Goal: Task Accomplishment & Management: Use online tool/utility

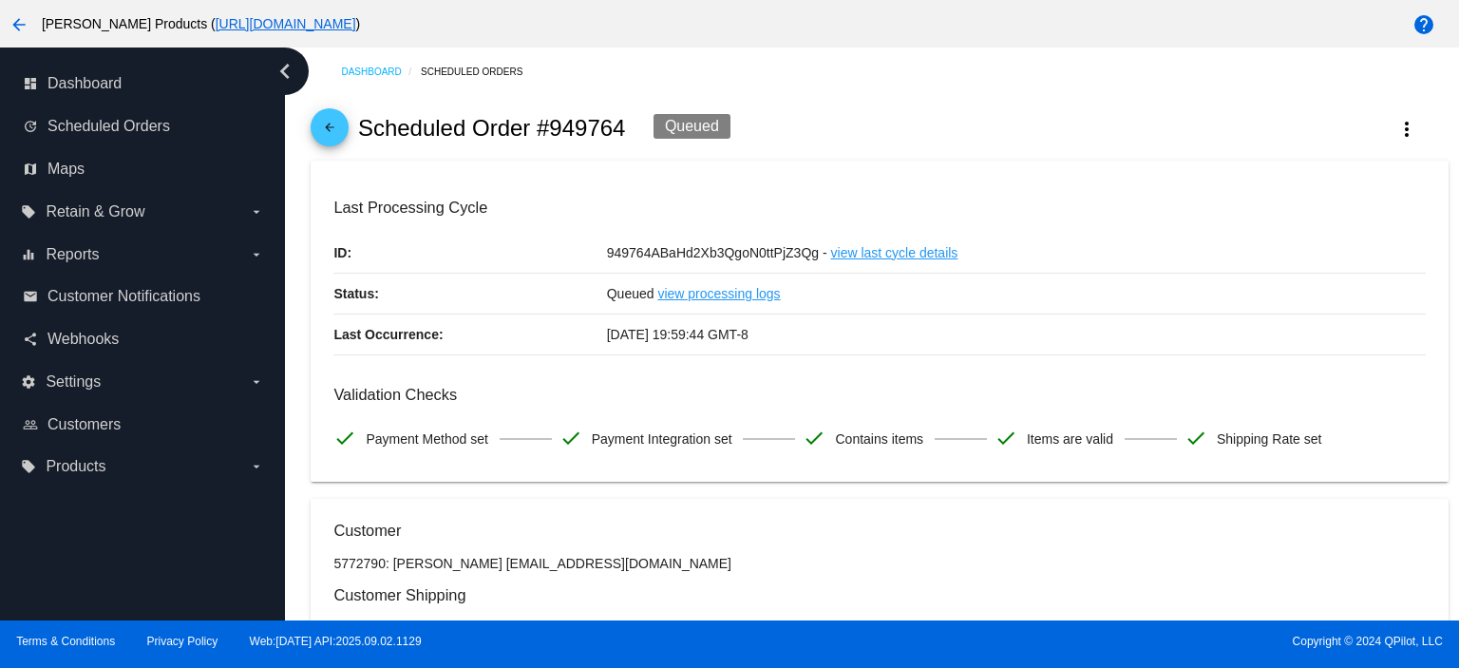
click at [330, 124] on mat-icon "arrow_back" at bounding box center [329, 132] width 23 height 23
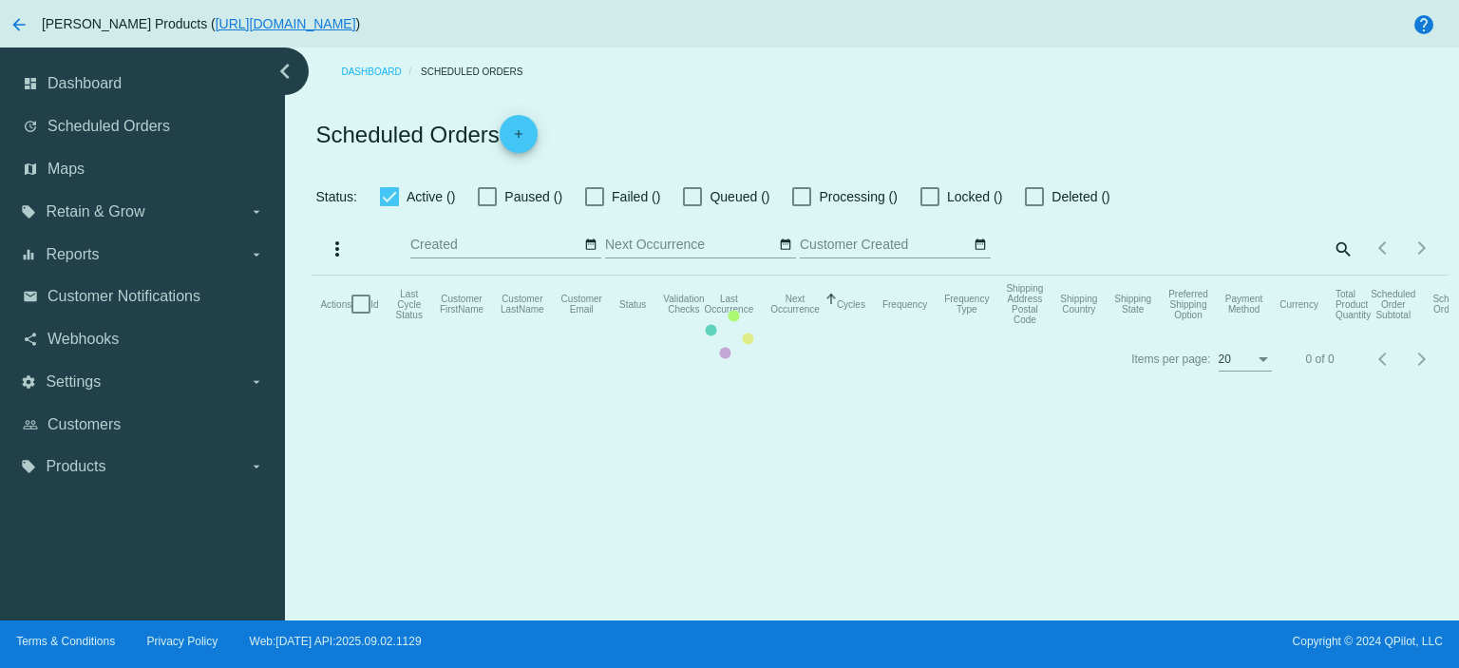
checkbox input "true"
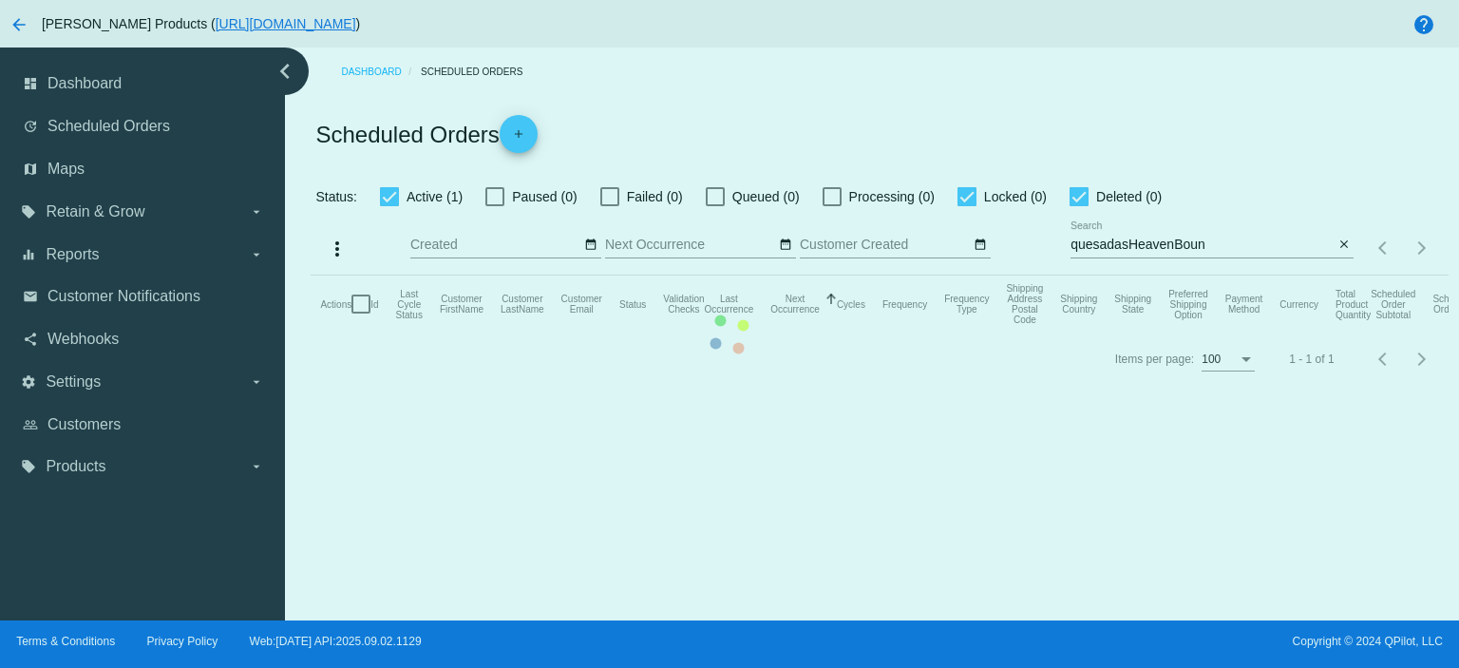
click at [1347, 275] on mat-table "Actions Id Last Cycle Status Customer FirstName Customer LastName Customer Emai…" at bounding box center [879, 303] width 1137 height 57
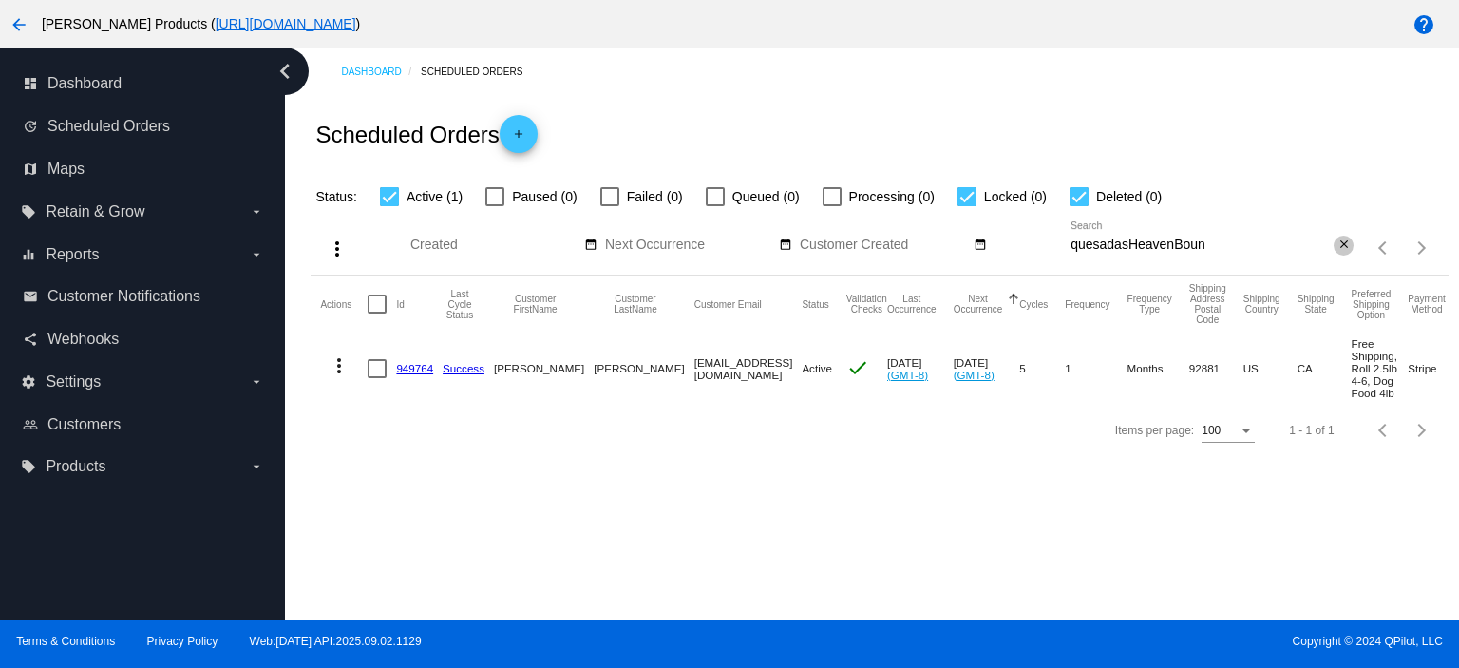
click at [1347, 246] on mat-icon "close" at bounding box center [1343, 244] width 13 height 15
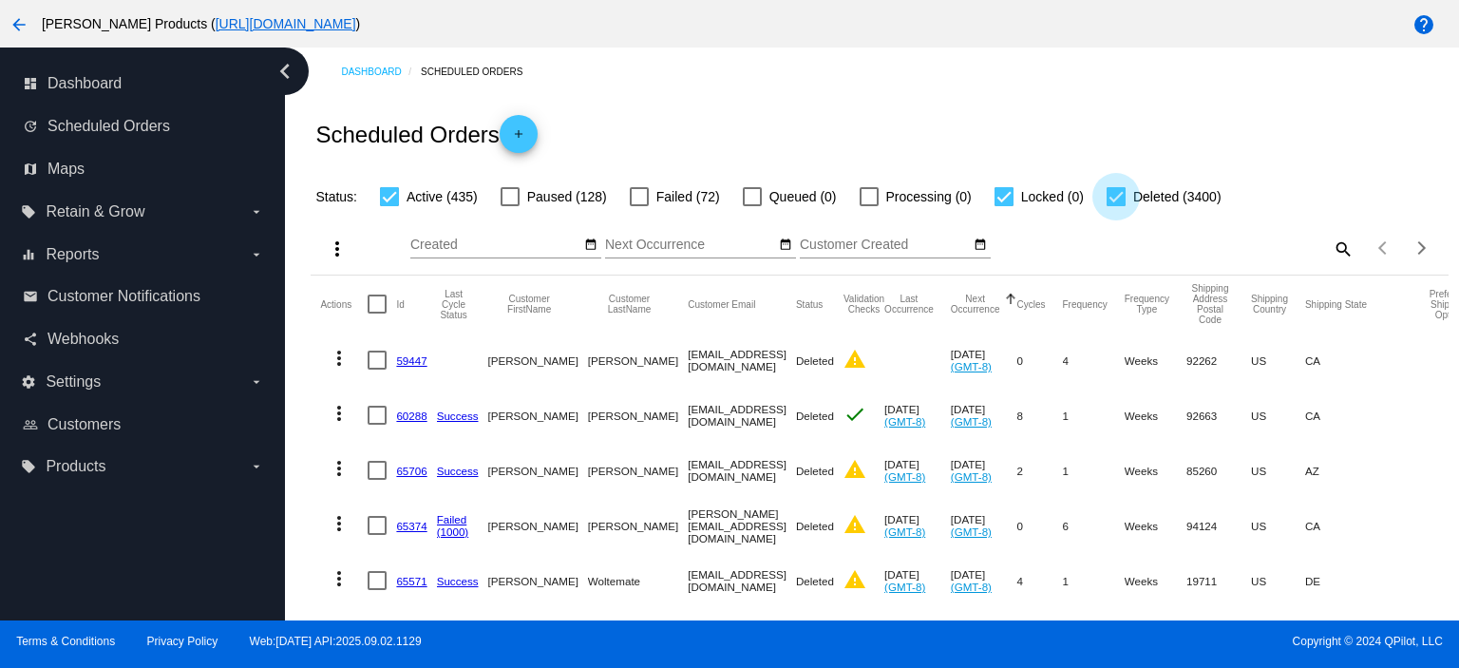
click at [1121, 198] on div at bounding box center [1115, 196] width 19 height 19
click at [1116, 206] on input "Deleted (3400)" at bounding box center [1115, 206] width 1 height 1
checkbox input "false"
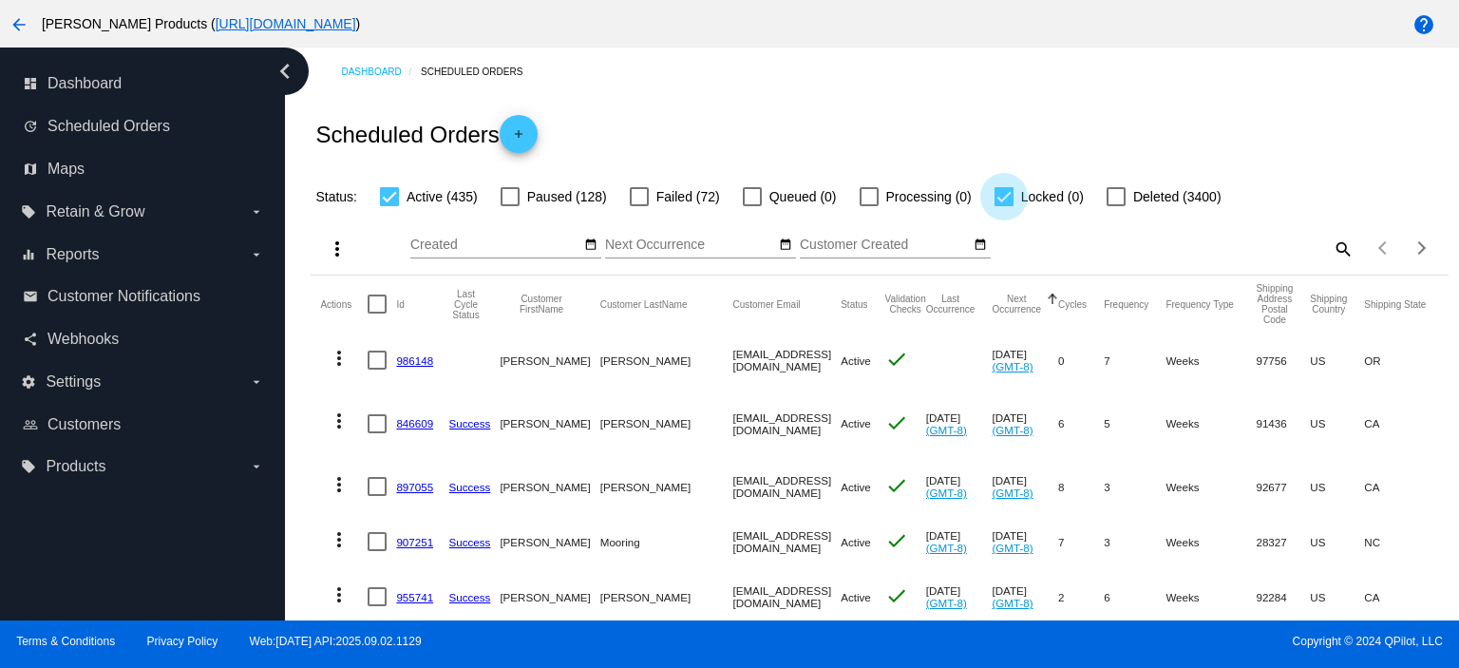
click at [1005, 193] on div at bounding box center [1003, 196] width 19 height 19
click at [1004, 206] on input "Locked (0)" at bounding box center [1003, 206] width 1 height 1
checkbox input "false"
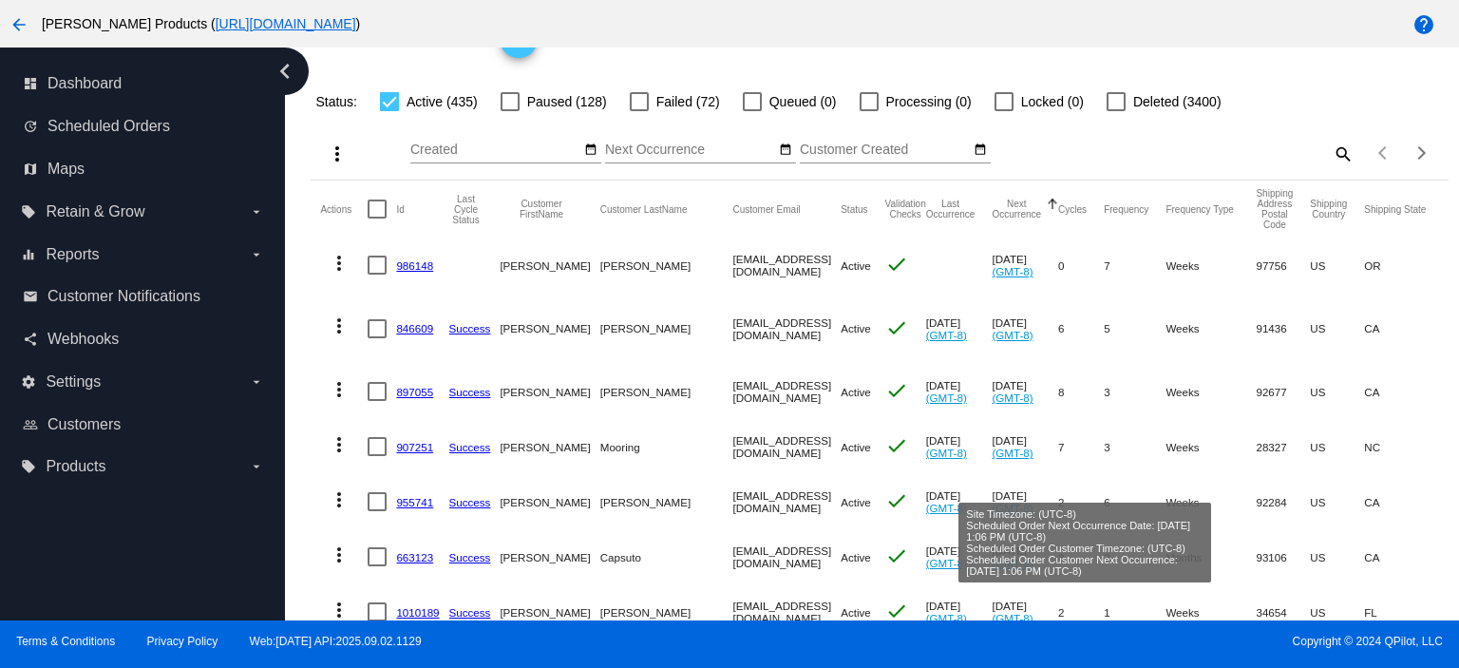
scroll to position [126, 0]
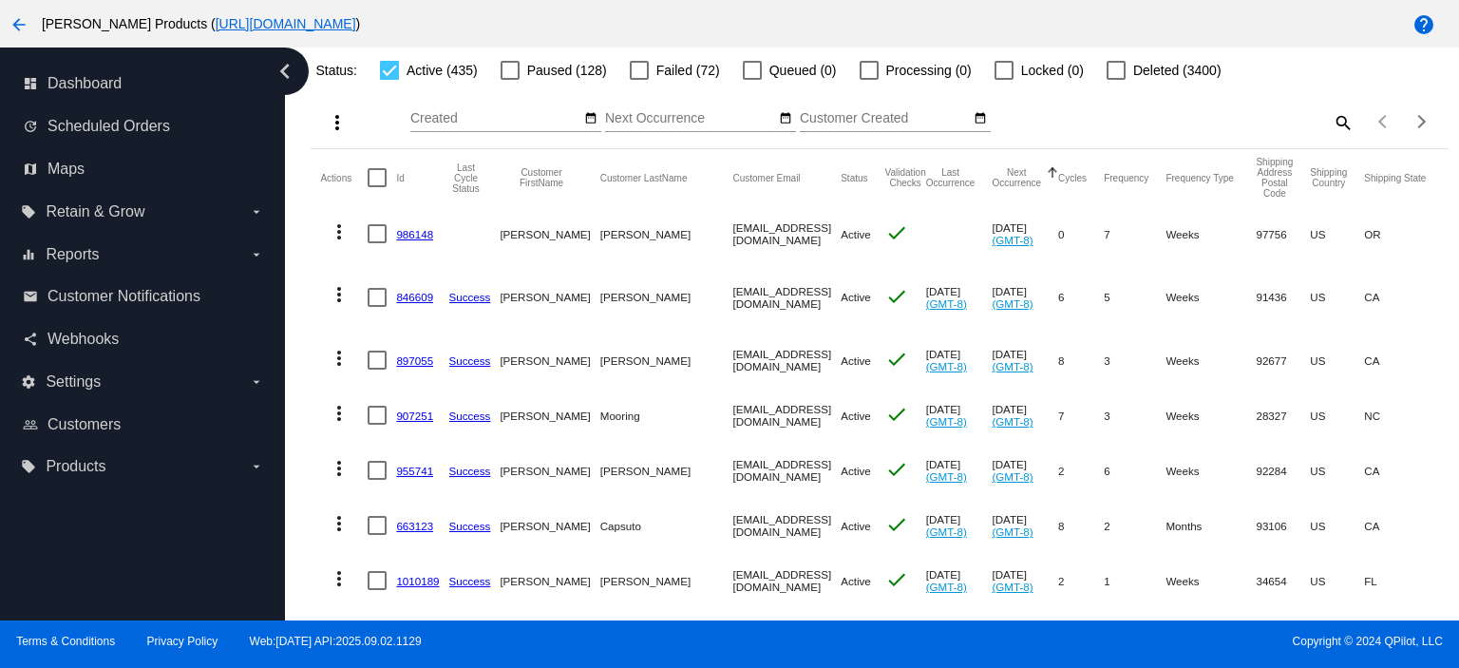
click at [422, 228] on link "986148" at bounding box center [414, 234] width 37 height 12
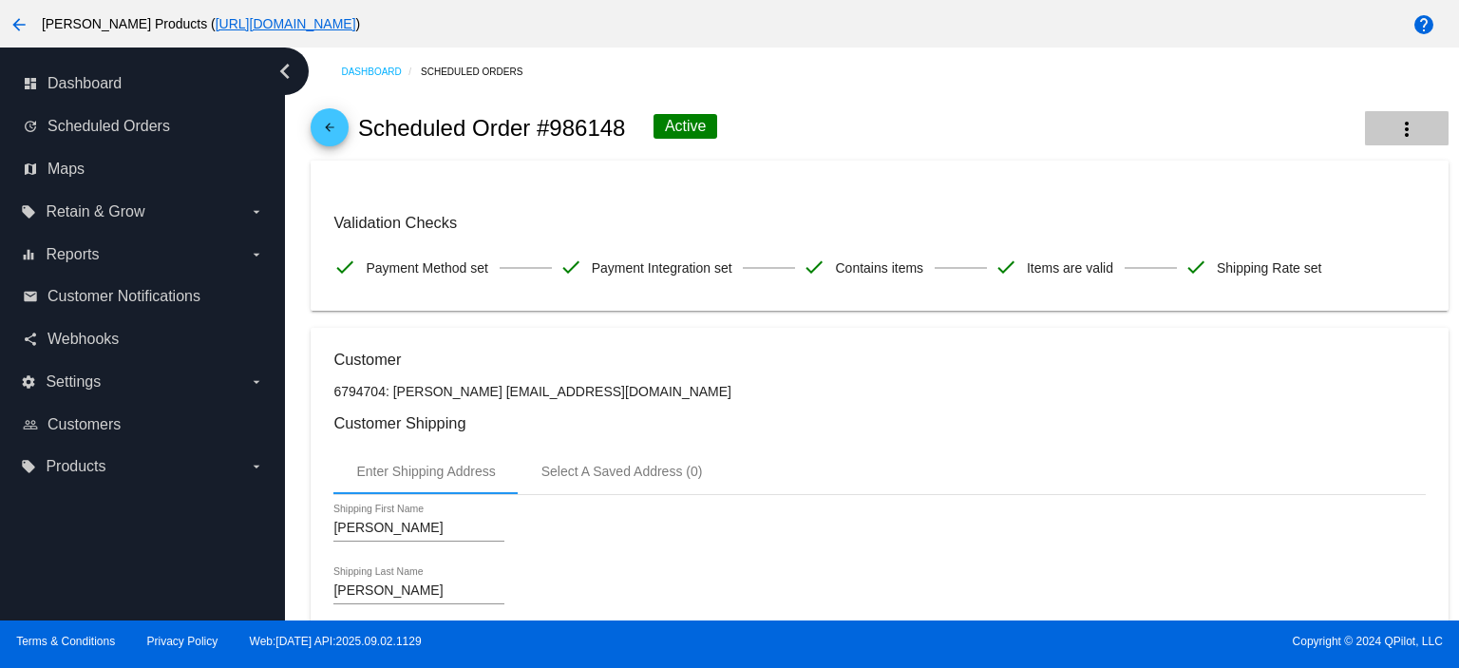
click at [1395, 129] on mat-icon "more_vert" at bounding box center [1406, 129] width 23 height 23
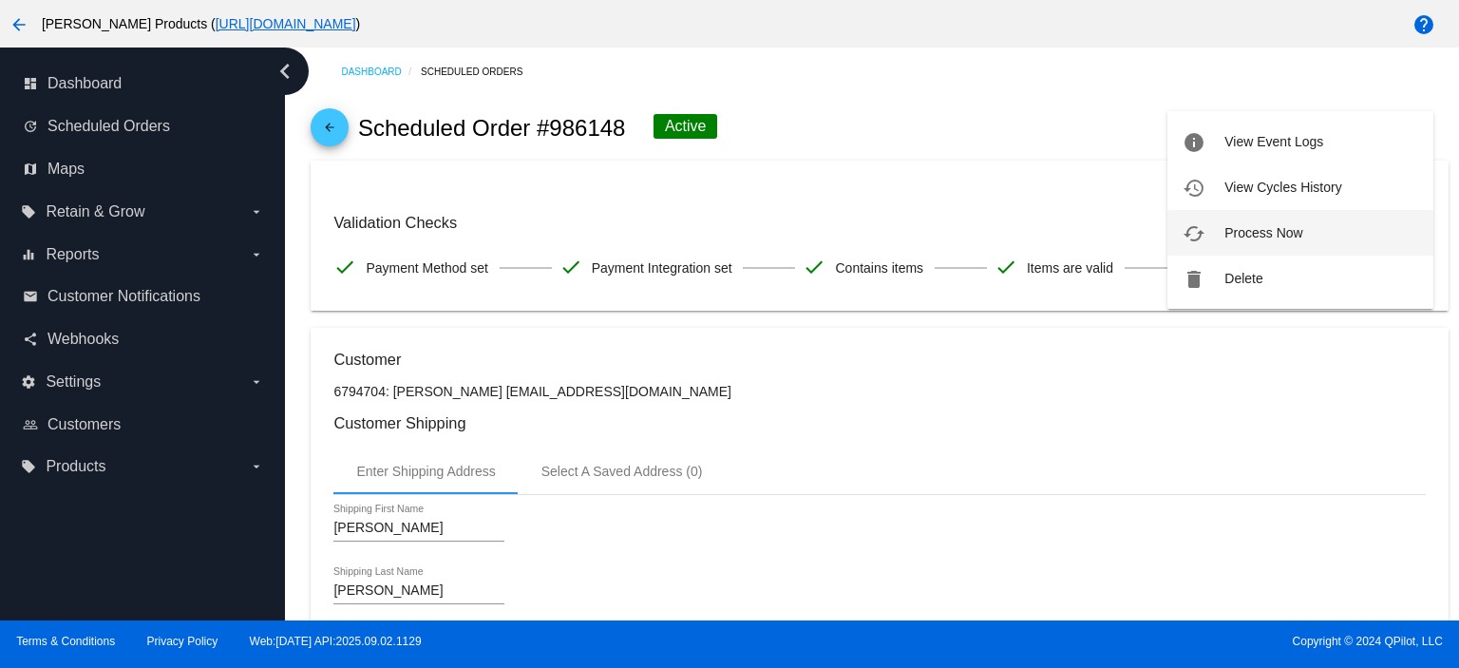
click at [1273, 235] on span "Process Now" at bounding box center [1263, 232] width 78 height 15
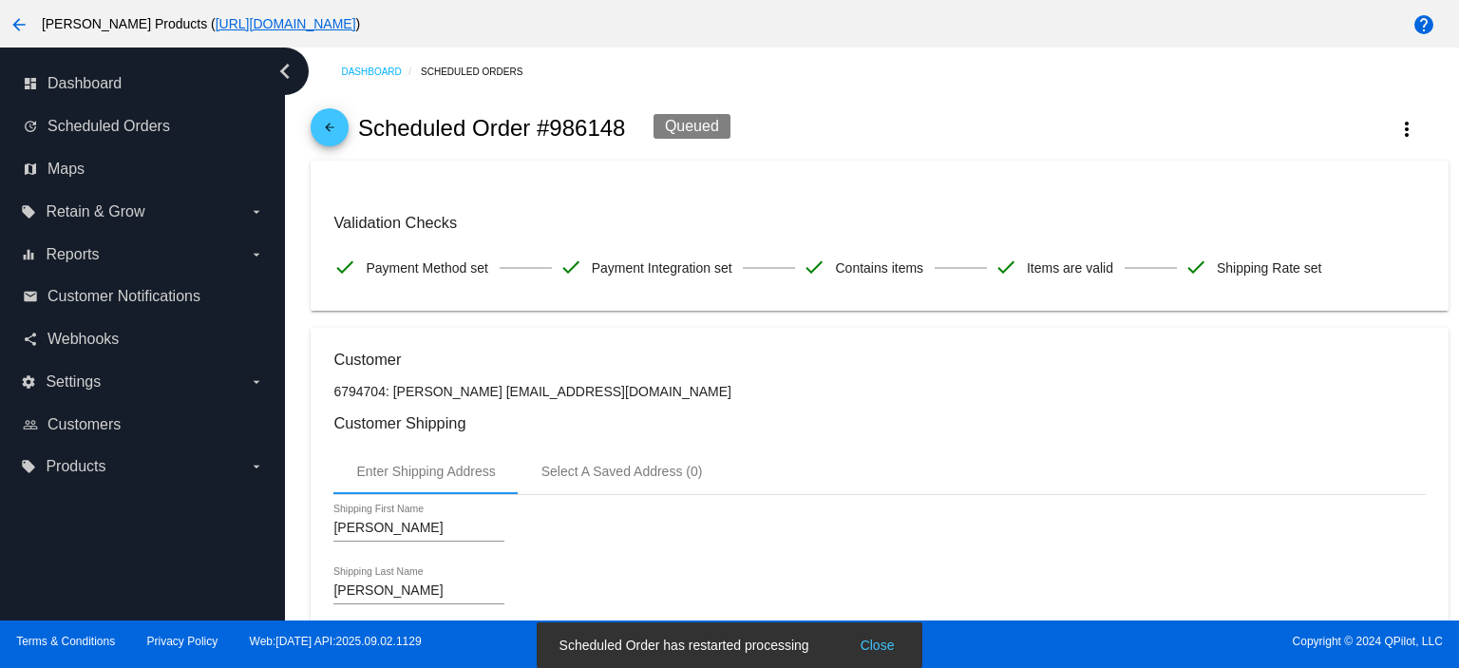
click at [328, 134] on mat-icon "arrow_back" at bounding box center [329, 132] width 23 height 23
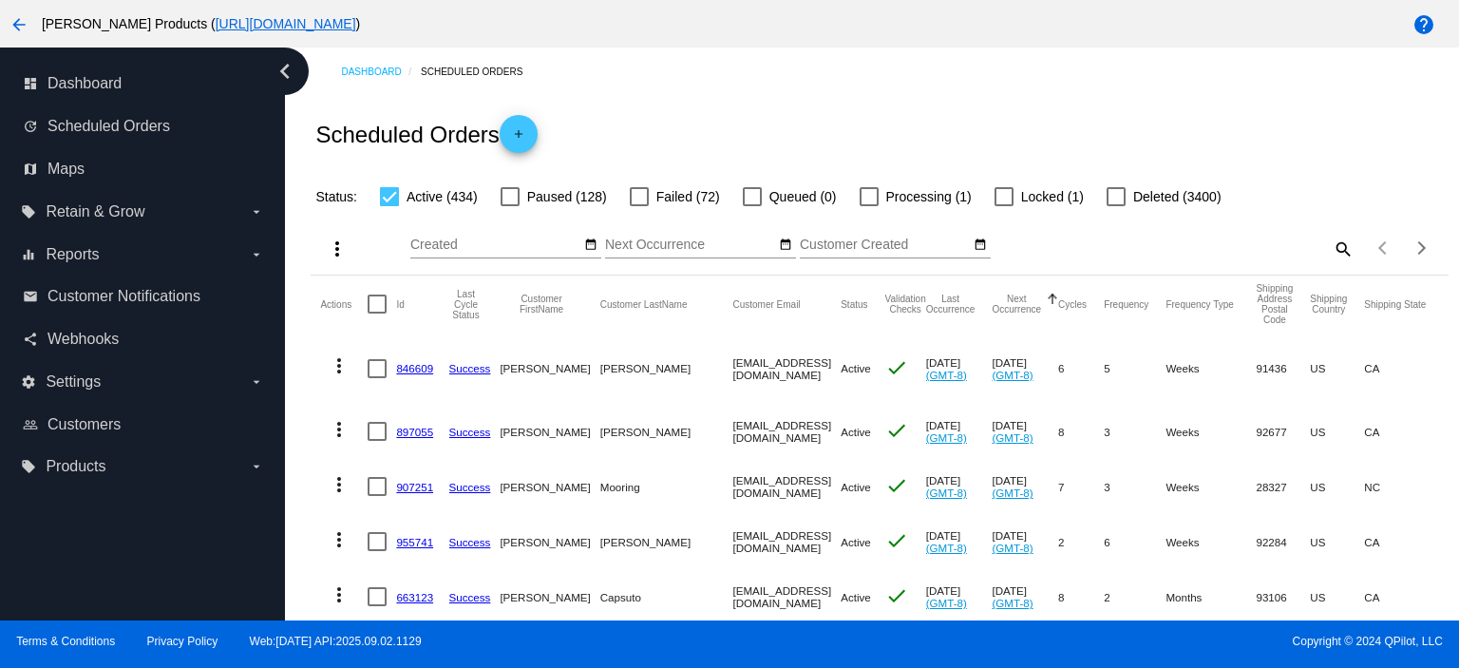
click at [406, 367] on link "846609" at bounding box center [414, 368] width 37 height 12
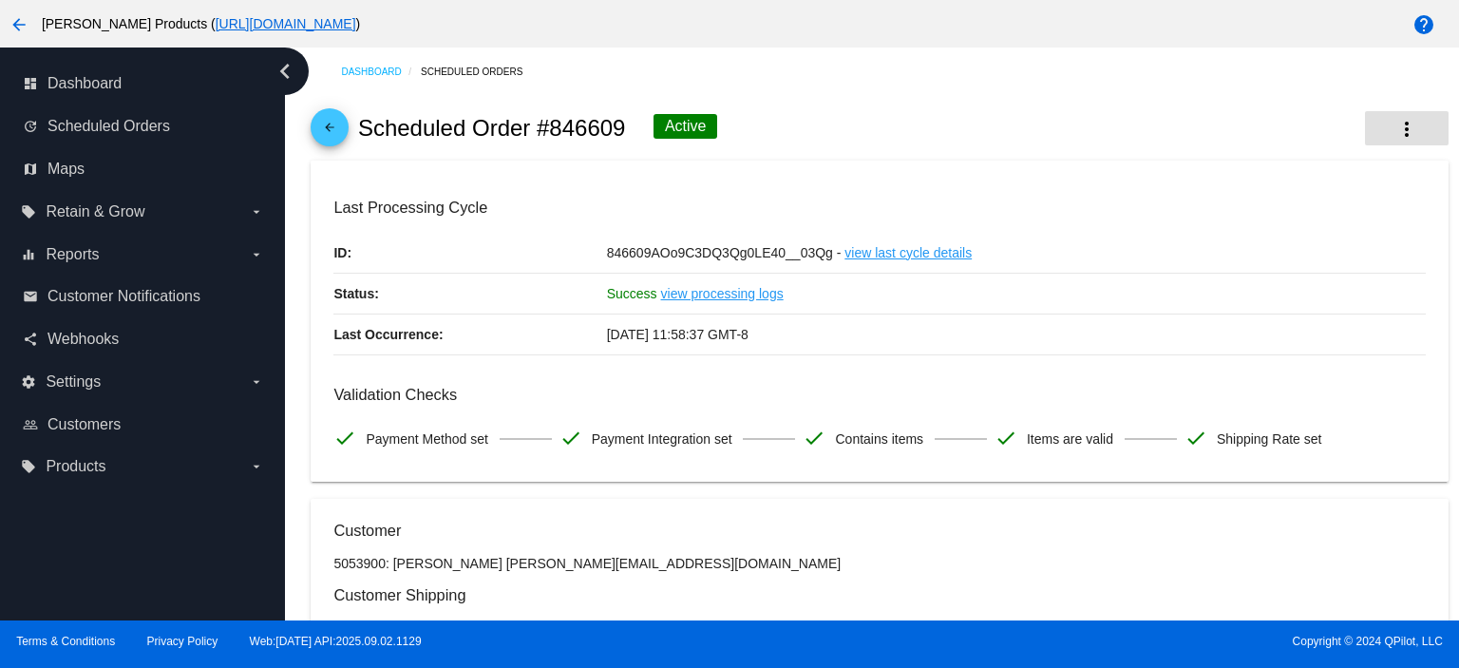
click at [1402, 128] on mat-icon "more_vert" at bounding box center [1406, 129] width 23 height 23
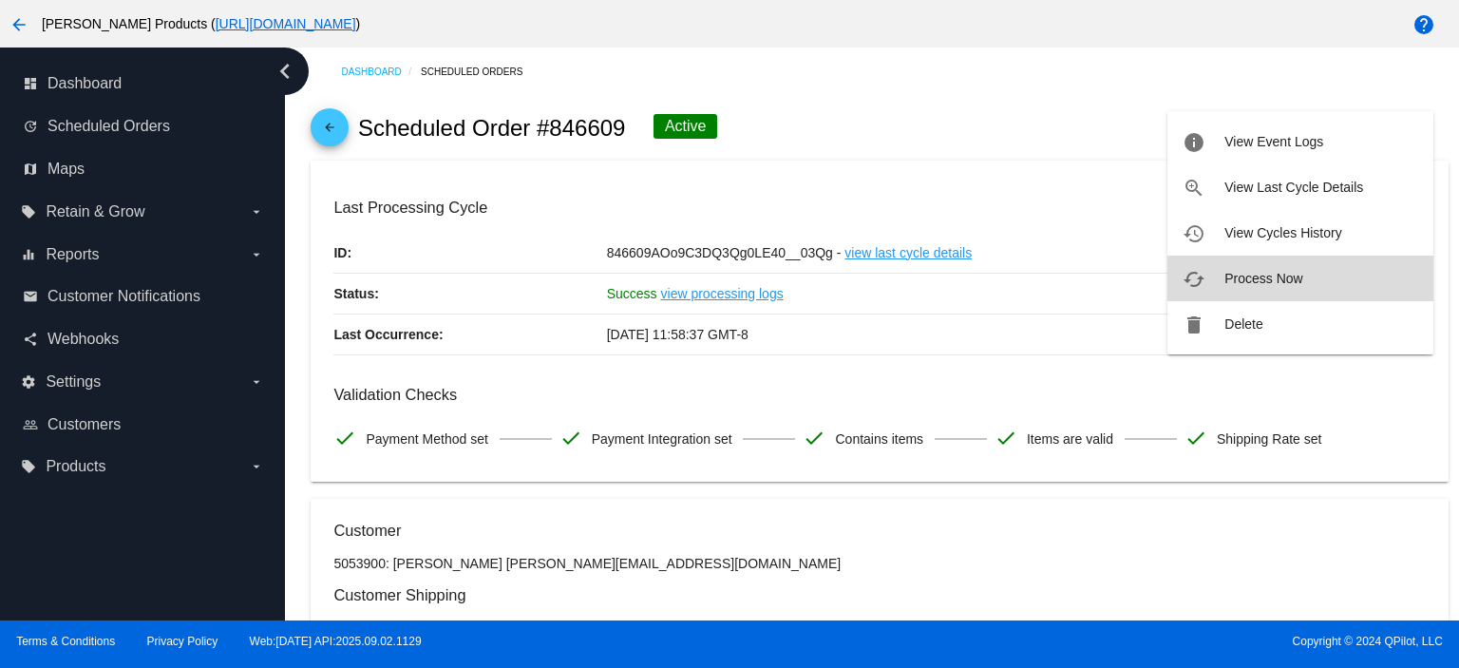
click at [1298, 281] on span "Process Now" at bounding box center [1263, 278] width 78 height 15
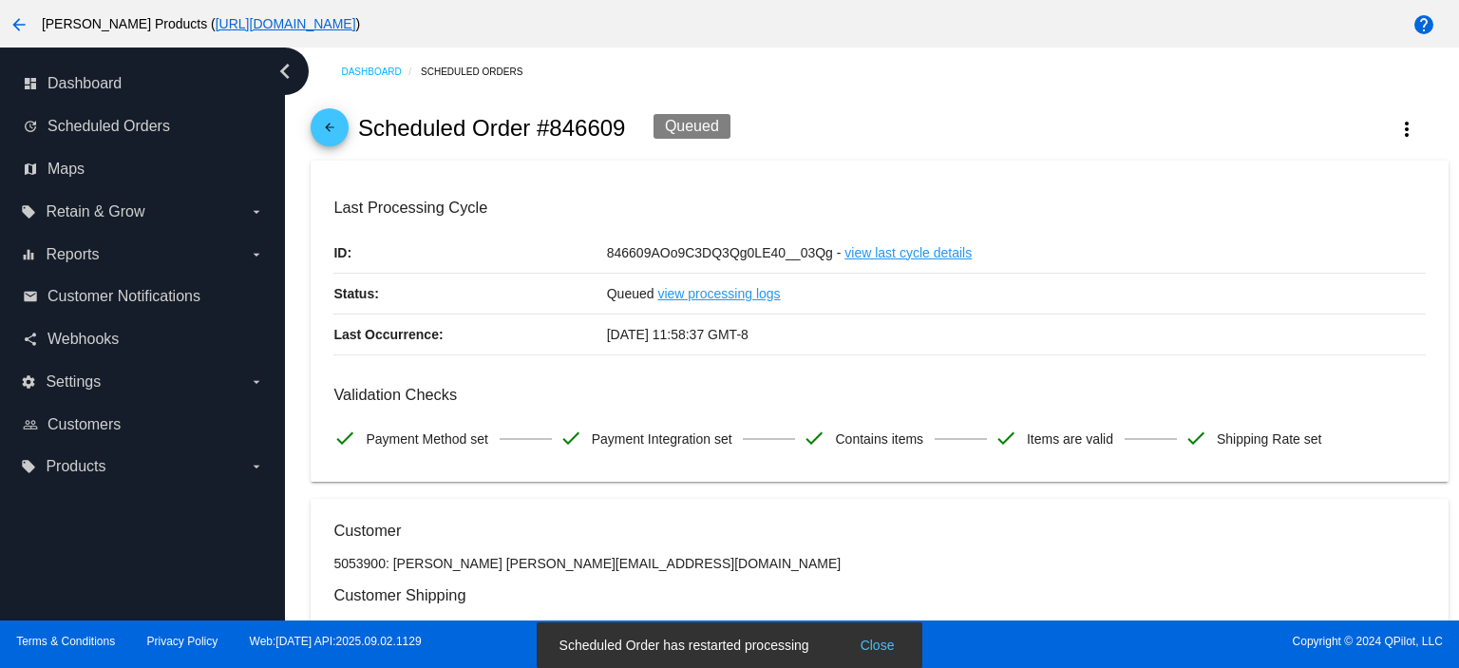
click at [336, 142] on mat-icon "arrow_back" at bounding box center [329, 132] width 23 height 23
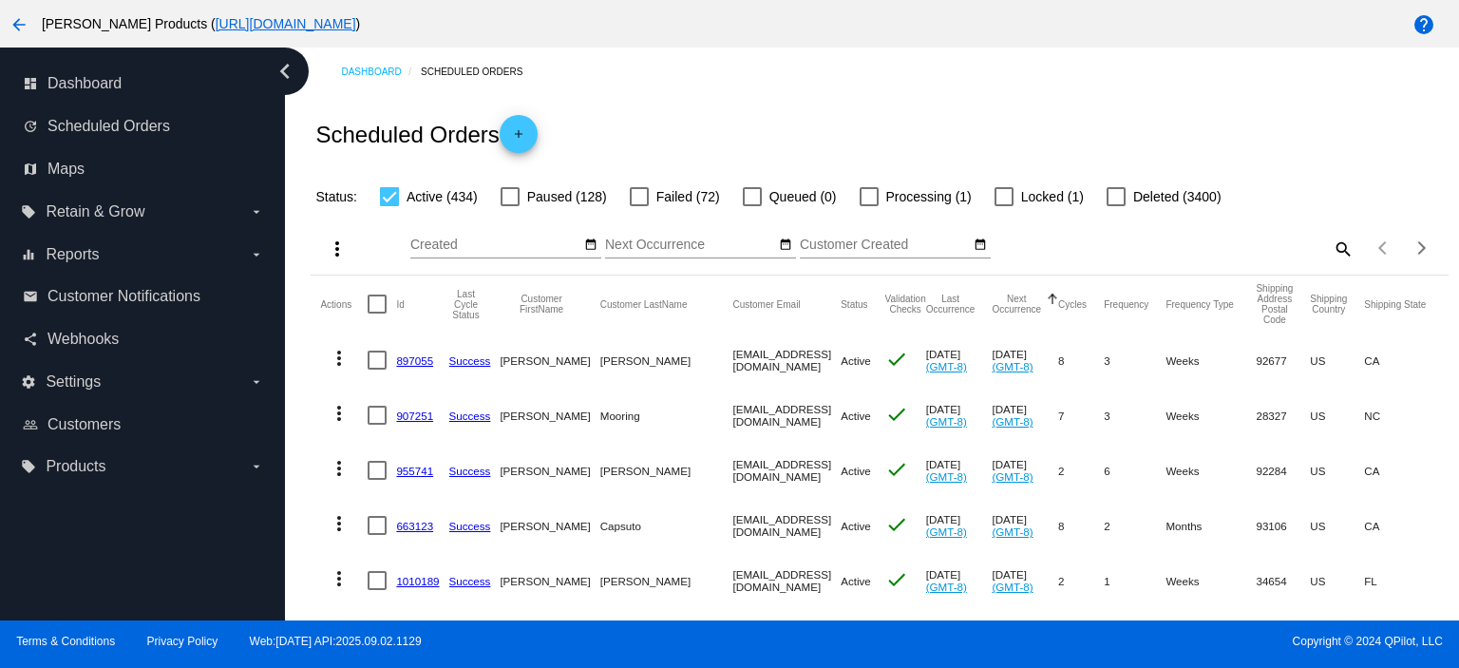
click at [418, 360] on link "897055" at bounding box center [414, 360] width 37 height 12
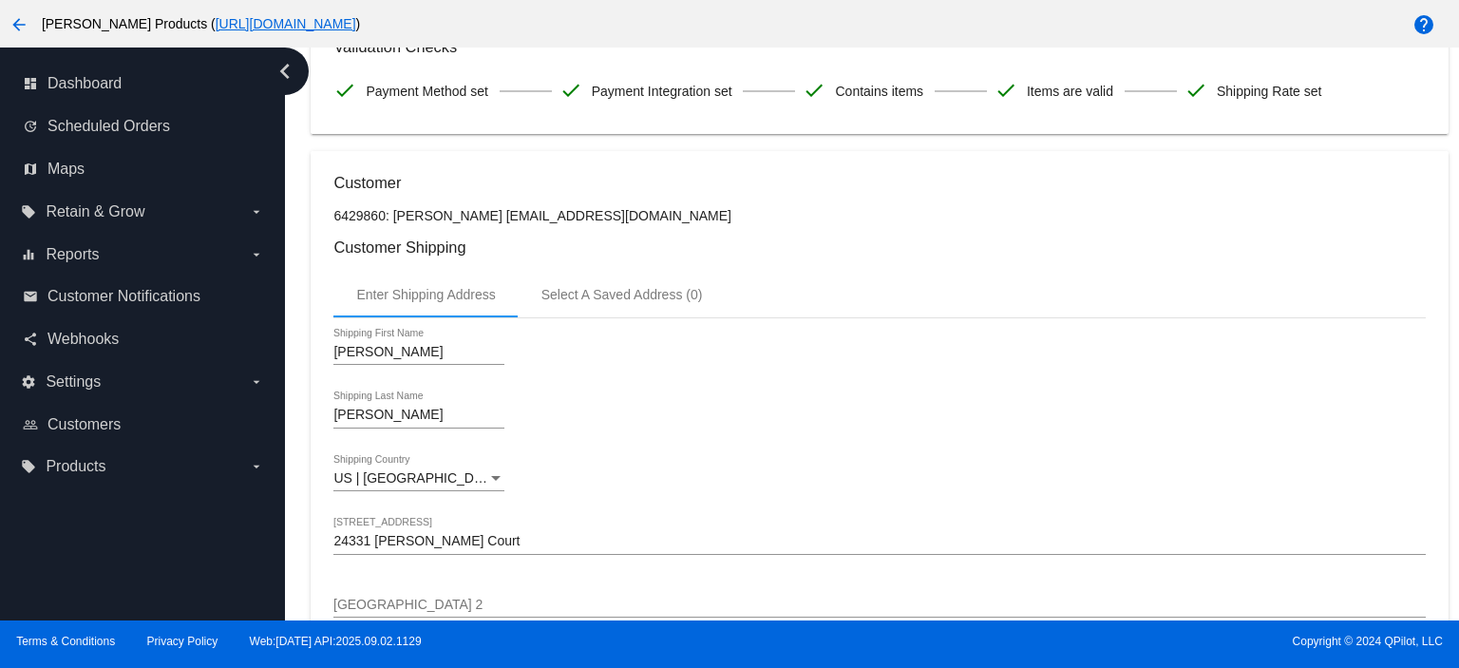
scroll to position [253, 0]
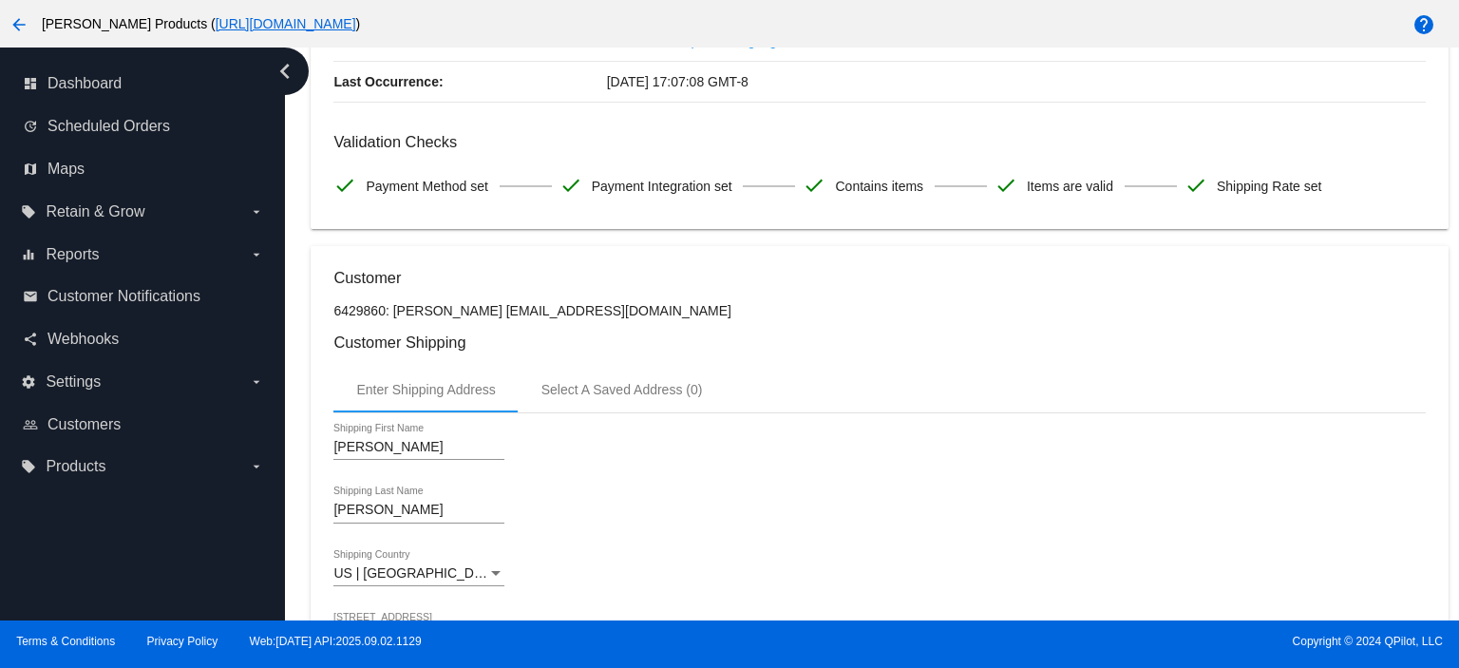
drag, startPoint x: 474, startPoint y: 314, endPoint x: 628, endPoint y: 314, distance: 153.8
click at [628, 314] on p "6429860: [PERSON_NAME] [EMAIL_ADDRESS][DOMAIN_NAME]" at bounding box center [878, 310] width 1091 height 15
copy p "[EMAIL_ADDRESS][DOMAIN_NAME]"
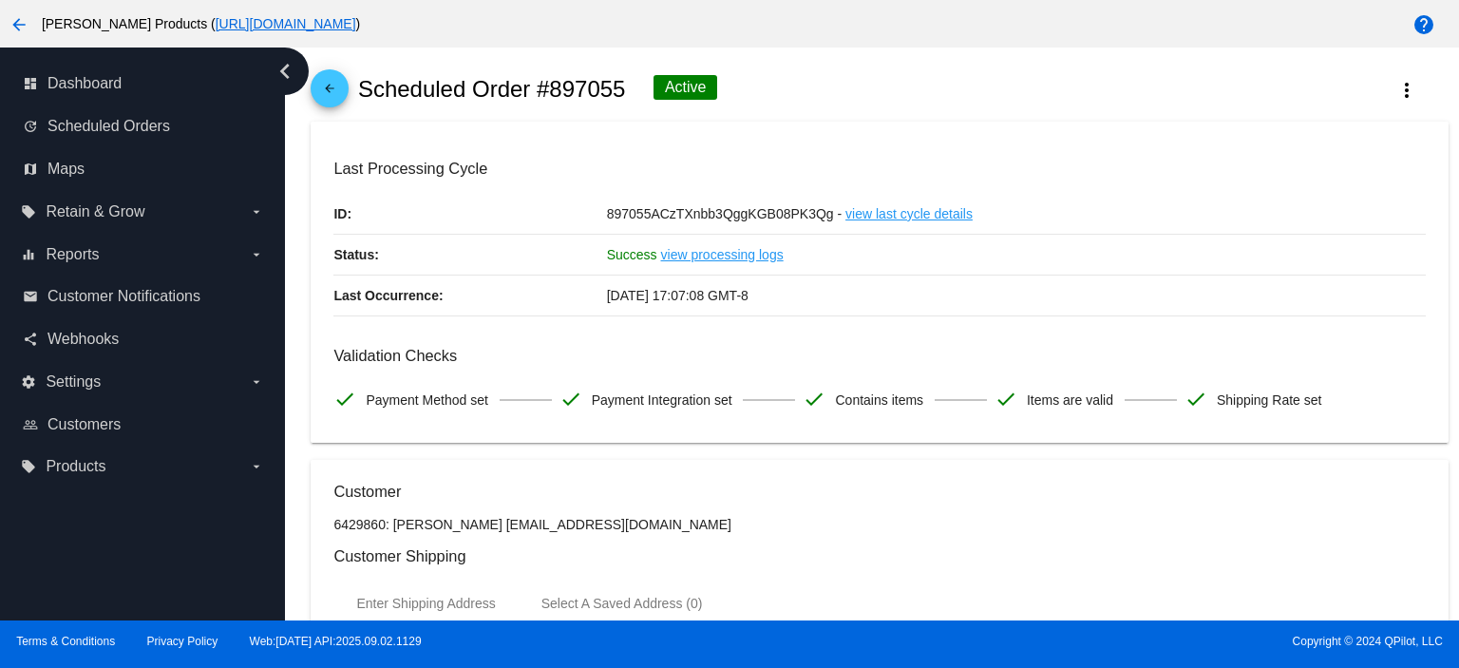
scroll to position [0, 0]
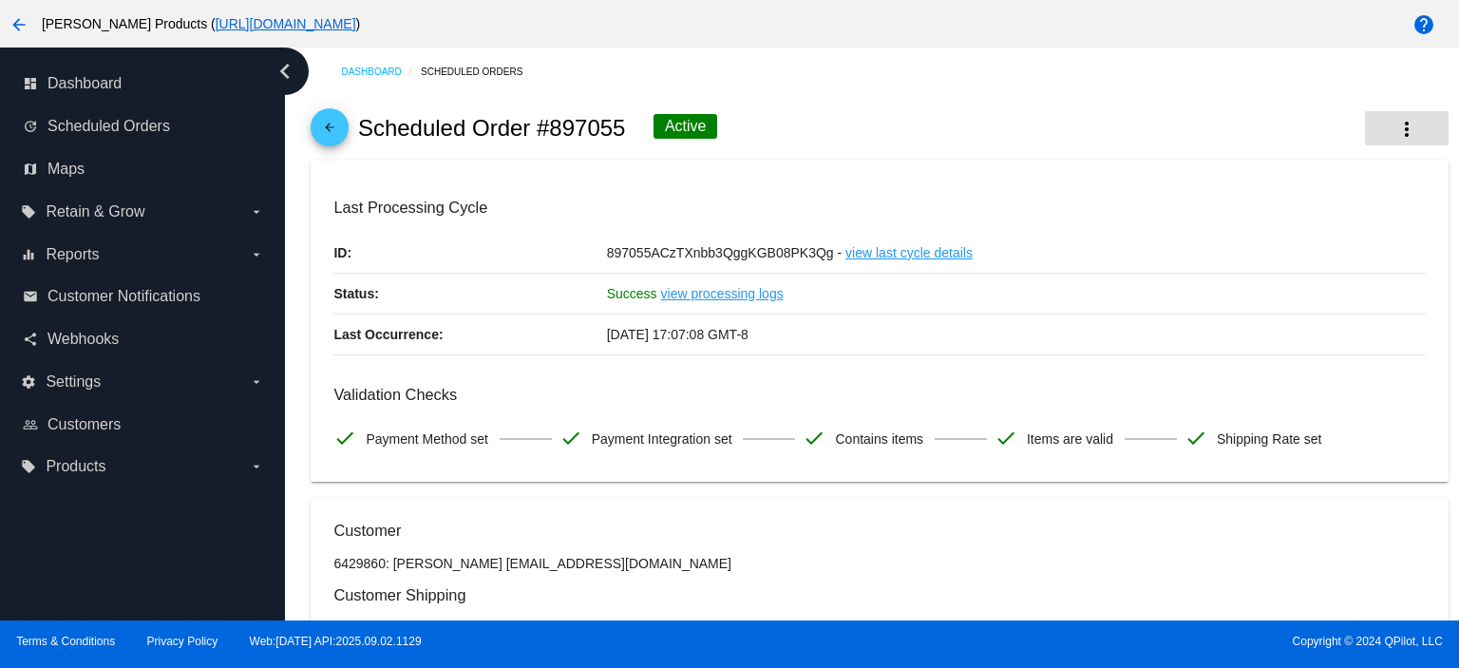
click at [1395, 130] on mat-icon "more_vert" at bounding box center [1406, 129] width 23 height 23
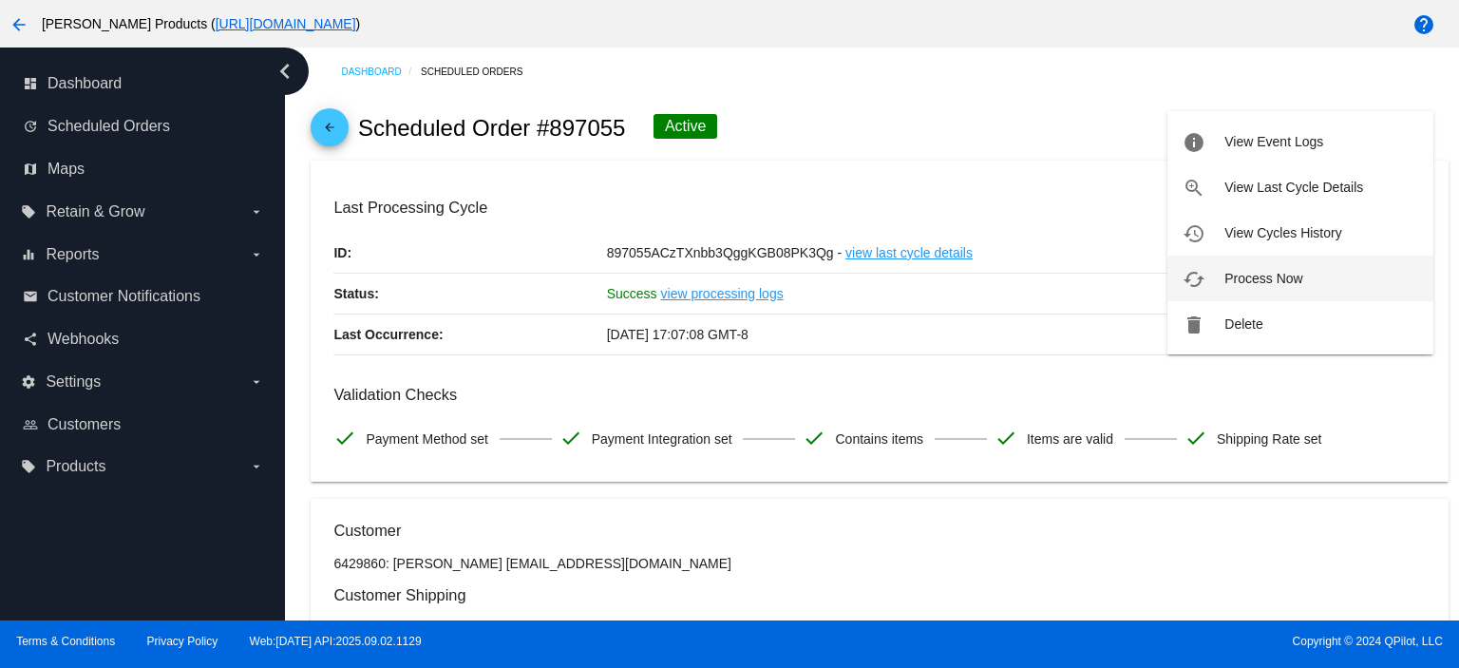
click at [1254, 274] on span "Process Now" at bounding box center [1263, 278] width 78 height 15
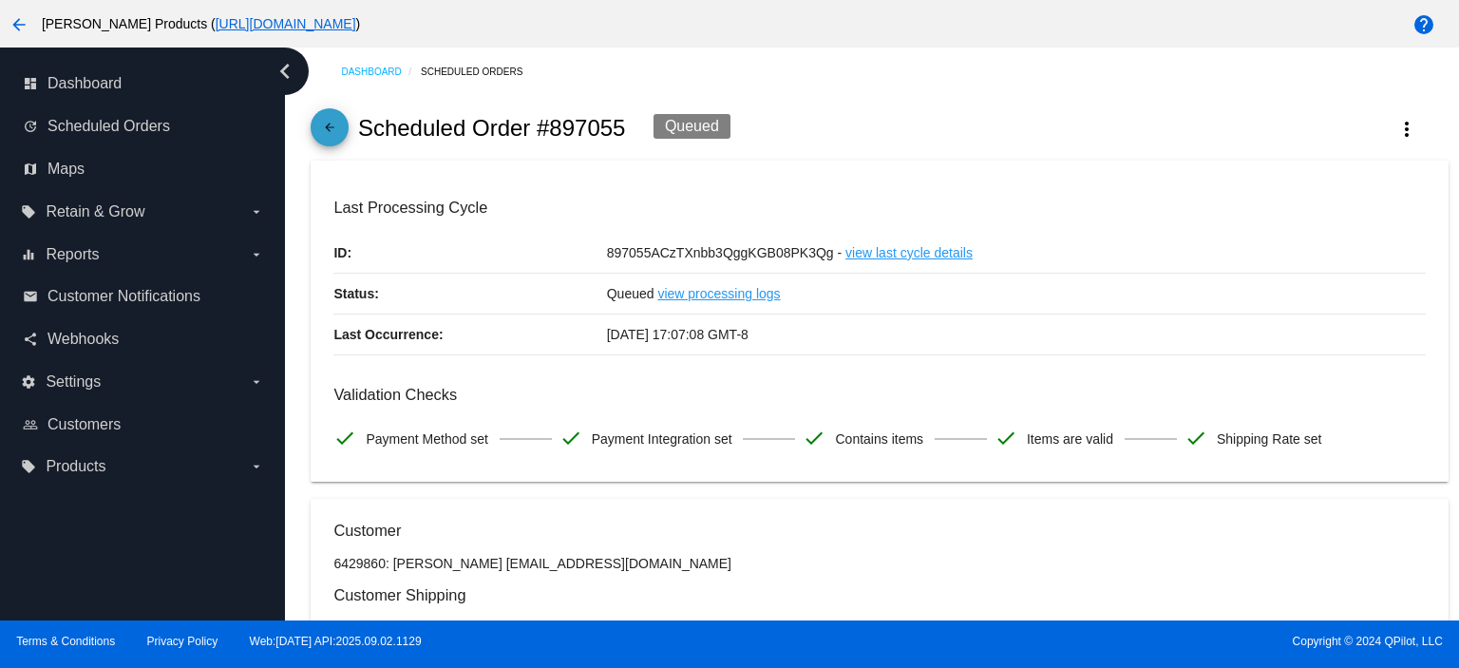
click at [325, 131] on mat-icon "arrow_back" at bounding box center [329, 132] width 23 height 23
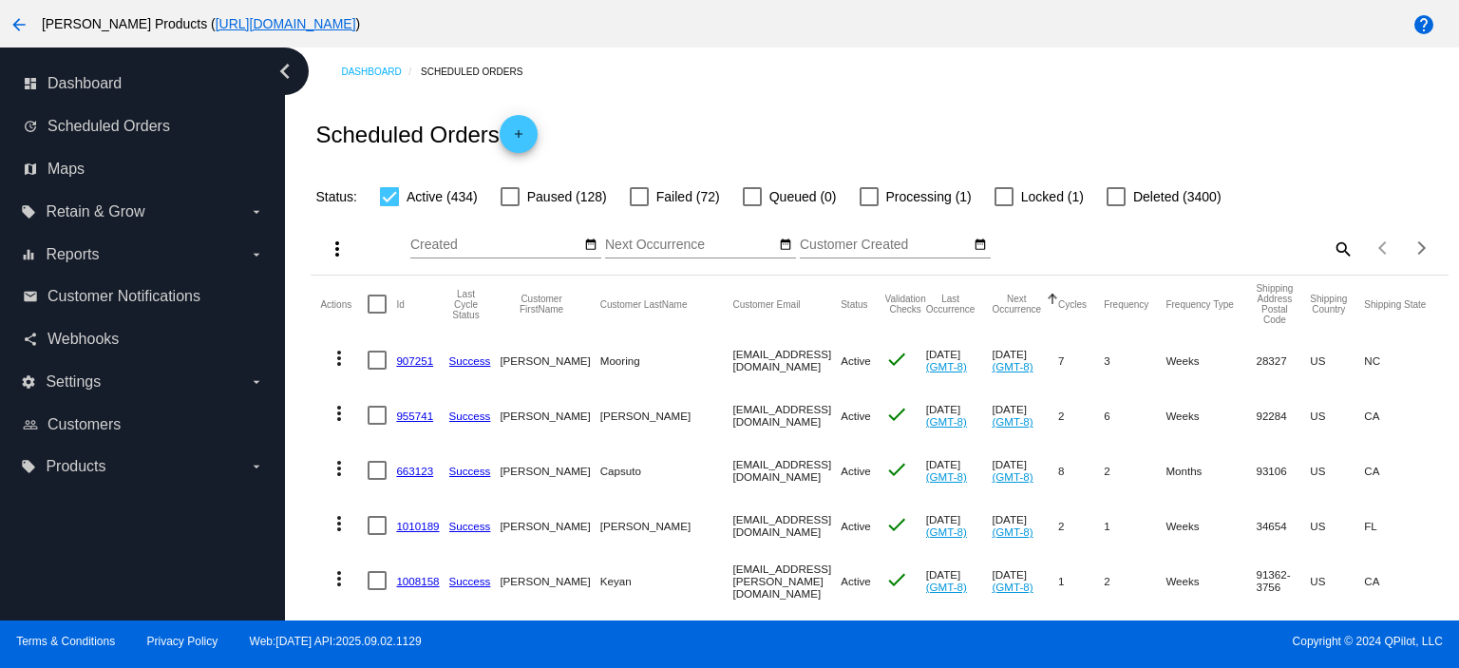
click at [416, 360] on link "907251" at bounding box center [414, 360] width 37 height 12
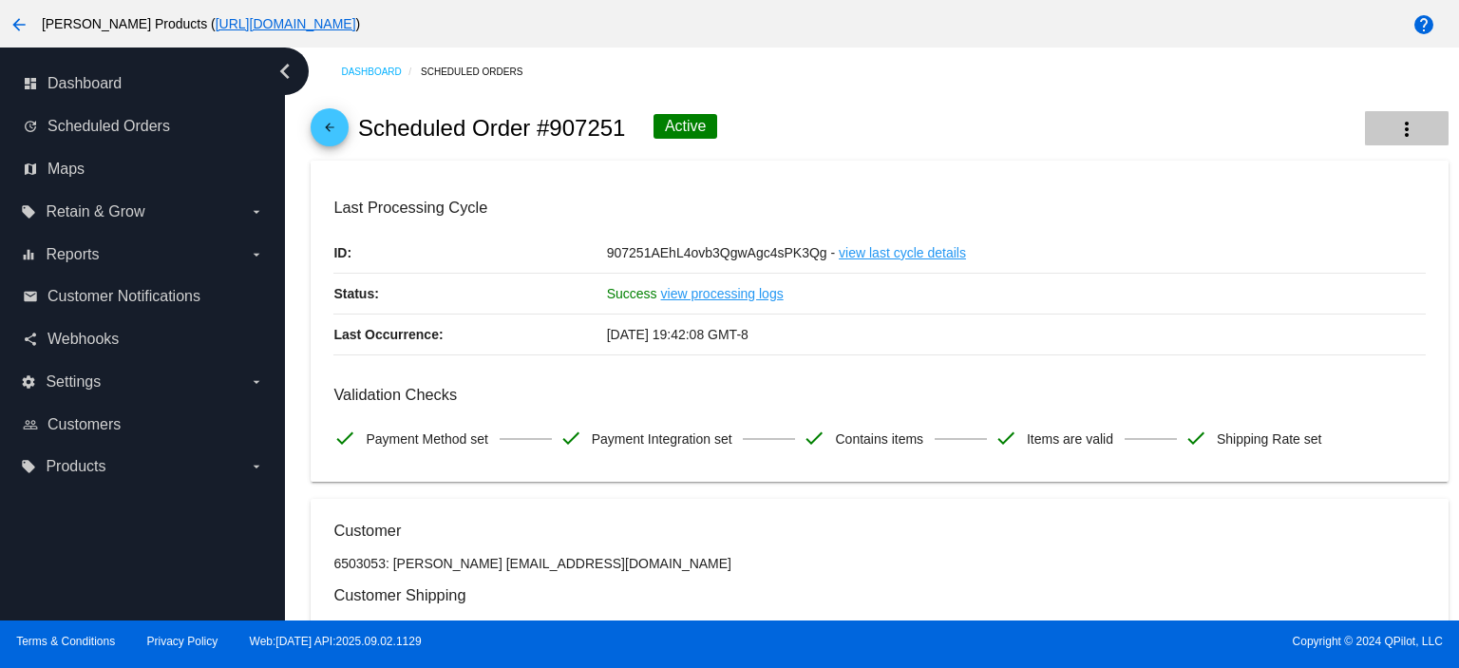
click at [1395, 131] on mat-icon "more_vert" at bounding box center [1406, 129] width 23 height 23
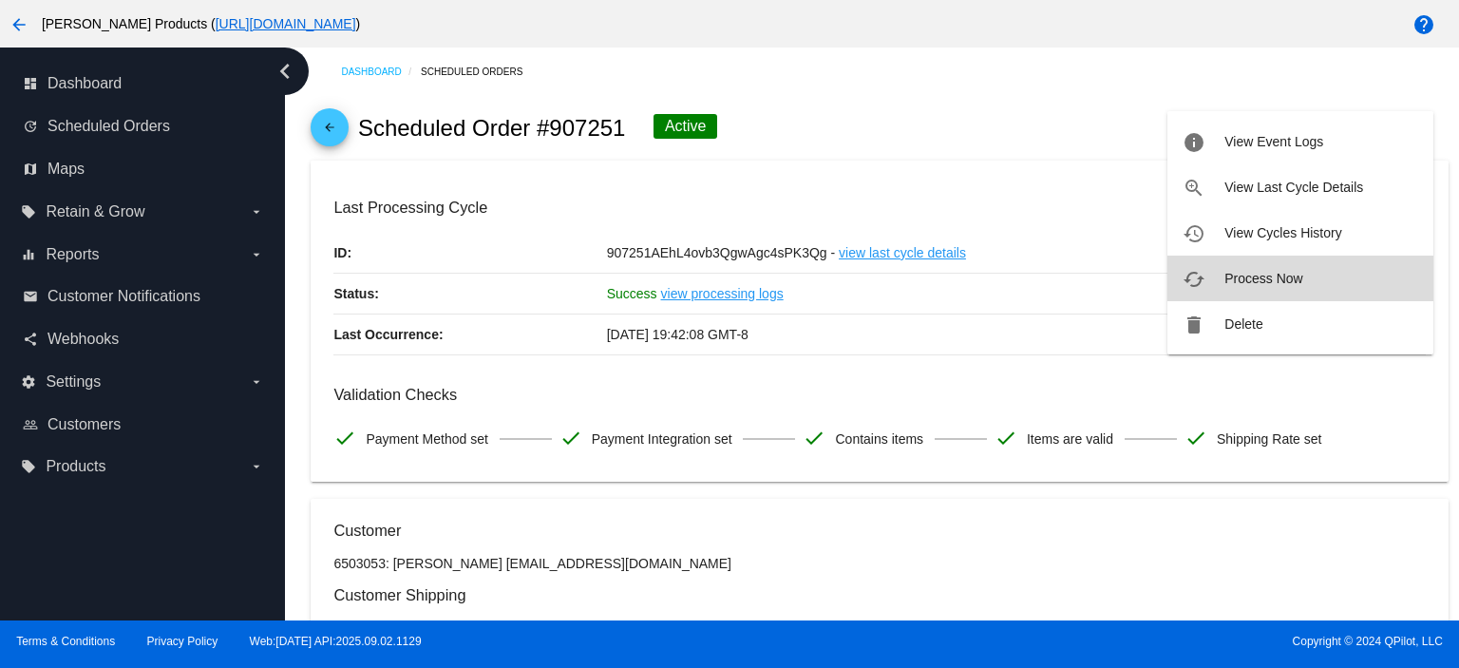
click at [1244, 273] on span "Process Now" at bounding box center [1263, 278] width 78 height 15
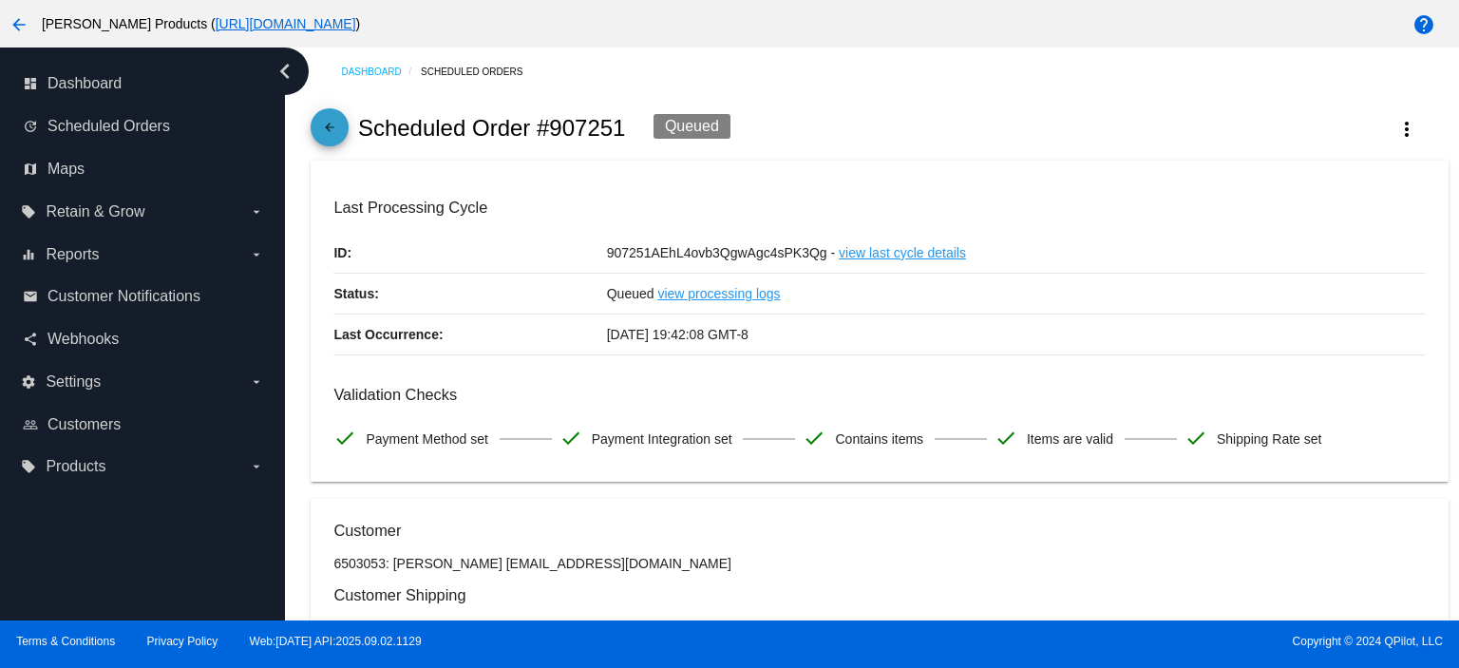
click at [327, 132] on mat-icon "arrow_back" at bounding box center [329, 132] width 23 height 23
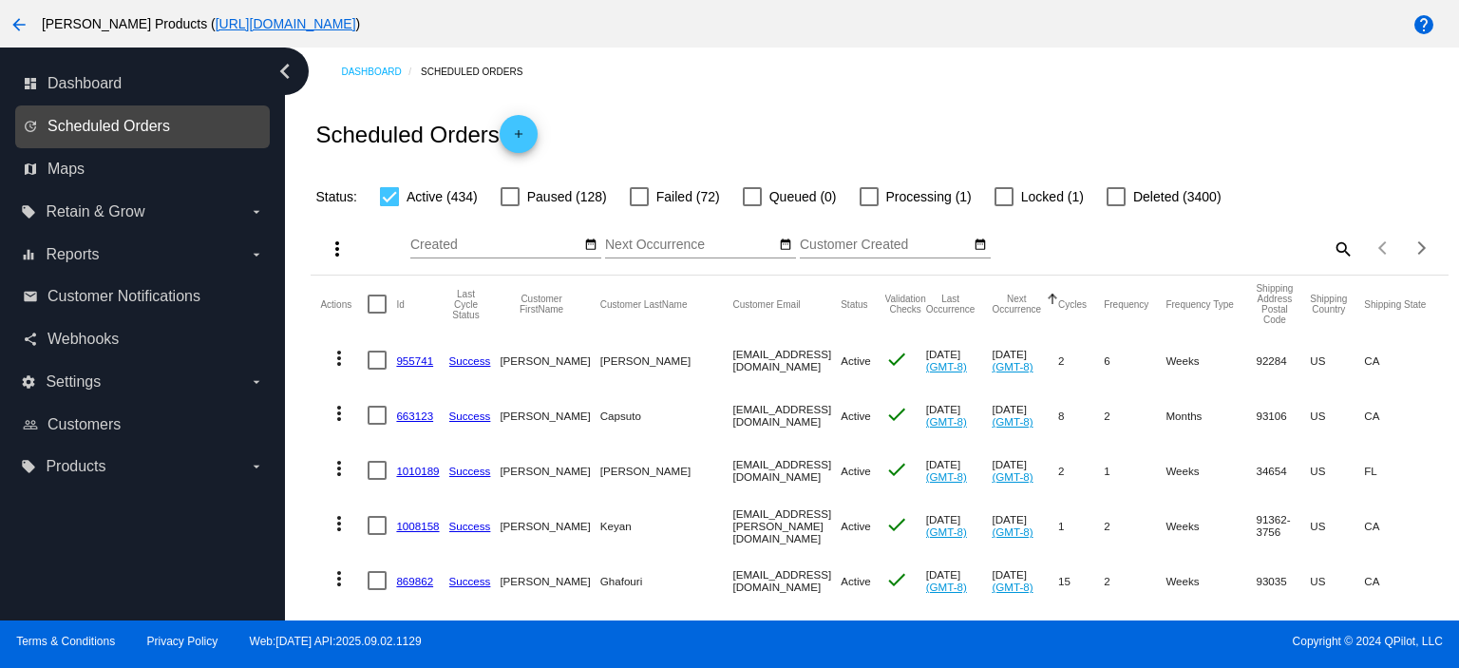
click at [152, 129] on span "Scheduled Orders" at bounding box center [108, 126] width 123 height 17
